Goal: Task Accomplishment & Management: Use online tool/utility

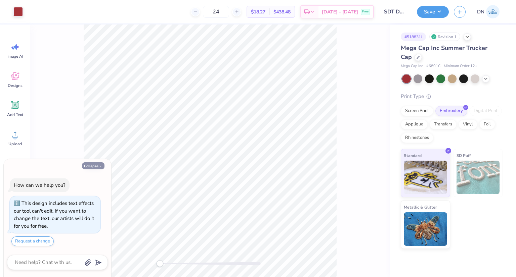
click at [96, 165] on button "Collapse" at bounding box center [93, 166] width 22 height 7
type textarea "x"
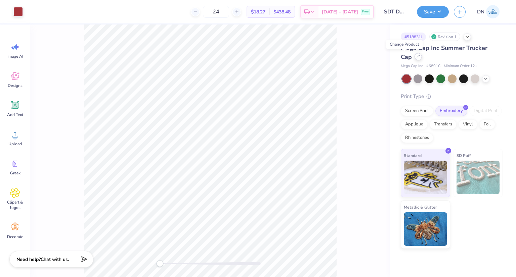
click at [416, 56] on icon at bounding box center [417, 56] width 3 height 3
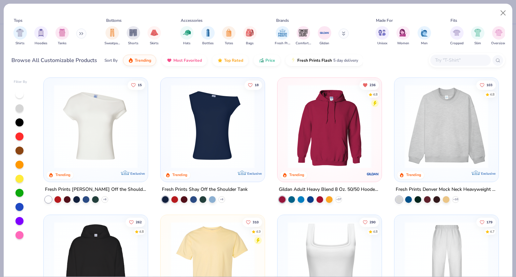
click at [441, 61] on input "text" at bounding box center [460, 60] width 52 height 8
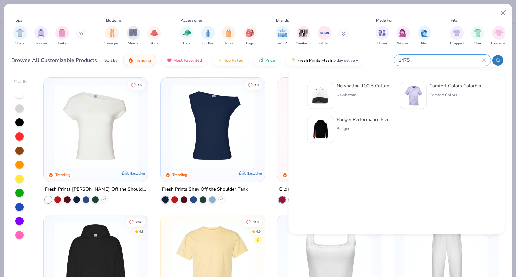
type input "1475"
click at [361, 92] on div "Newhattan" at bounding box center [364, 95] width 56 height 6
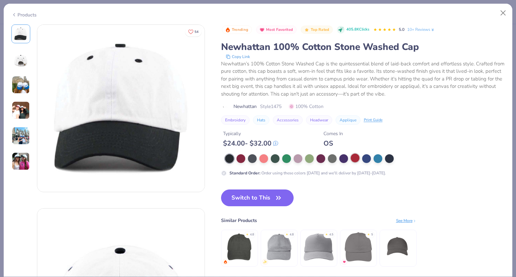
click at [354, 156] on div at bounding box center [355, 158] width 9 height 9
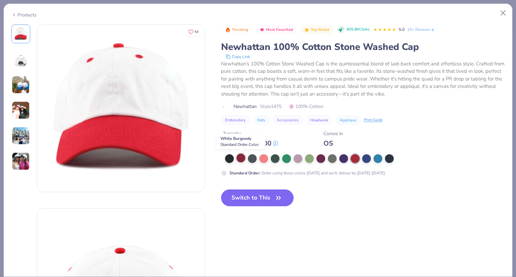
click at [240, 158] on div at bounding box center [240, 158] width 9 height 9
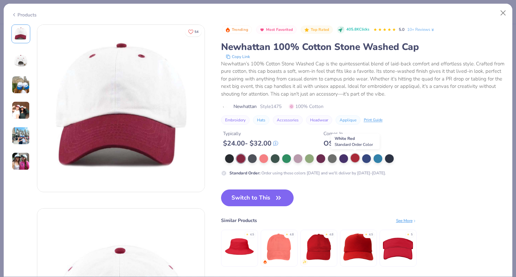
click at [353, 158] on div at bounding box center [355, 158] width 9 height 9
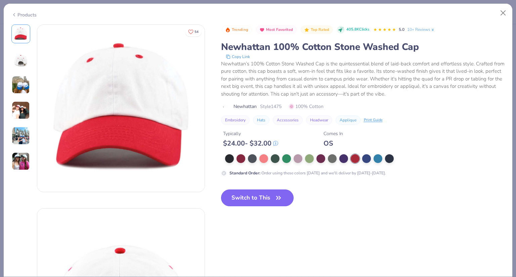
click at [253, 197] on button "Switch to This" at bounding box center [257, 198] width 73 height 17
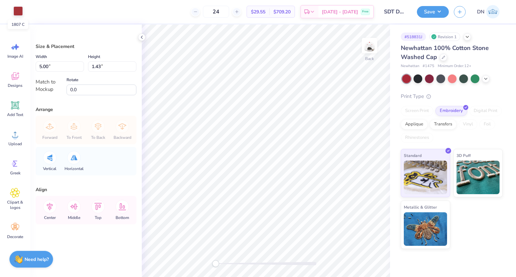
click at [19, 11] on div at bounding box center [17, 10] width 9 height 9
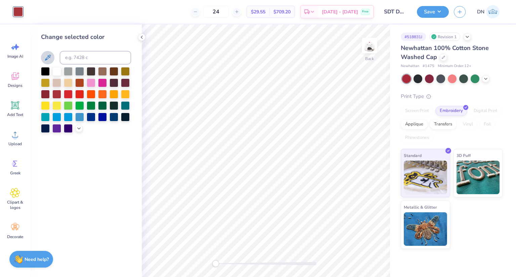
click at [47, 57] on icon at bounding box center [48, 58] width 6 height 6
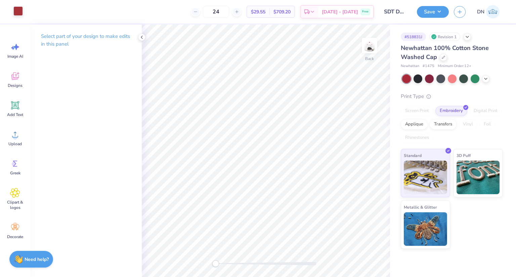
click at [15, 9] on div at bounding box center [17, 10] width 9 height 9
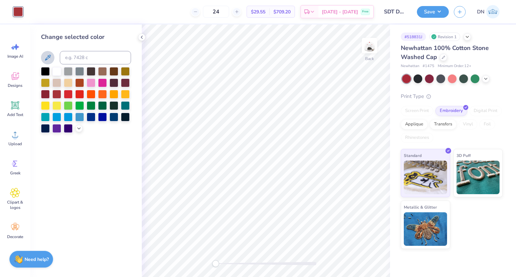
click at [46, 58] on icon at bounding box center [48, 58] width 8 height 8
click at [48, 54] on icon at bounding box center [48, 58] width 8 height 8
click at [78, 94] on div at bounding box center [79, 93] width 9 height 9
click at [70, 93] on div at bounding box center [68, 93] width 9 height 9
click at [433, 12] on button "Save" at bounding box center [433, 11] width 32 height 12
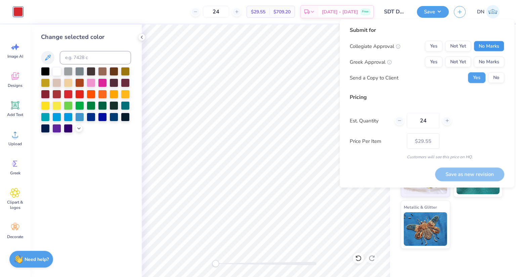
click at [493, 45] on button "No Marks" at bounding box center [488, 46] width 31 height 11
click at [437, 59] on button "Yes" at bounding box center [433, 62] width 17 height 11
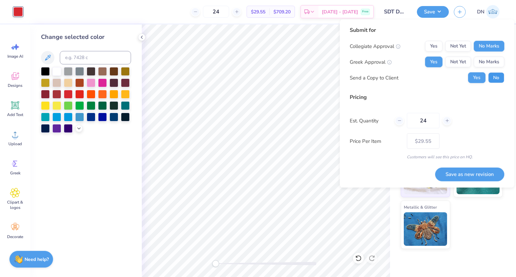
click at [497, 80] on button "No" at bounding box center [496, 78] width 16 height 11
click at [467, 173] on button "Save as new revision" at bounding box center [469, 174] width 69 height 13
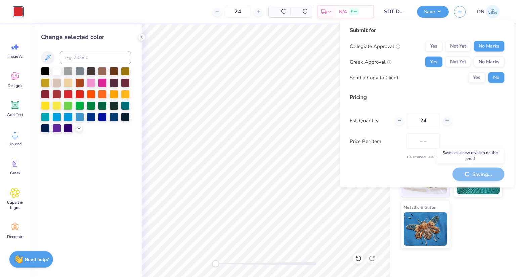
type input "$29.55"
